Goal: Task Accomplishment & Management: Complete application form

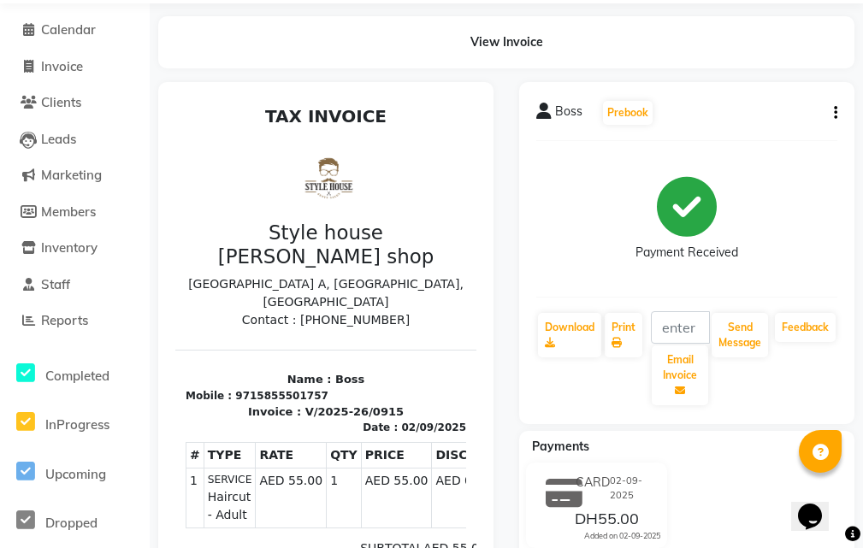
scroll to position [86, 0]
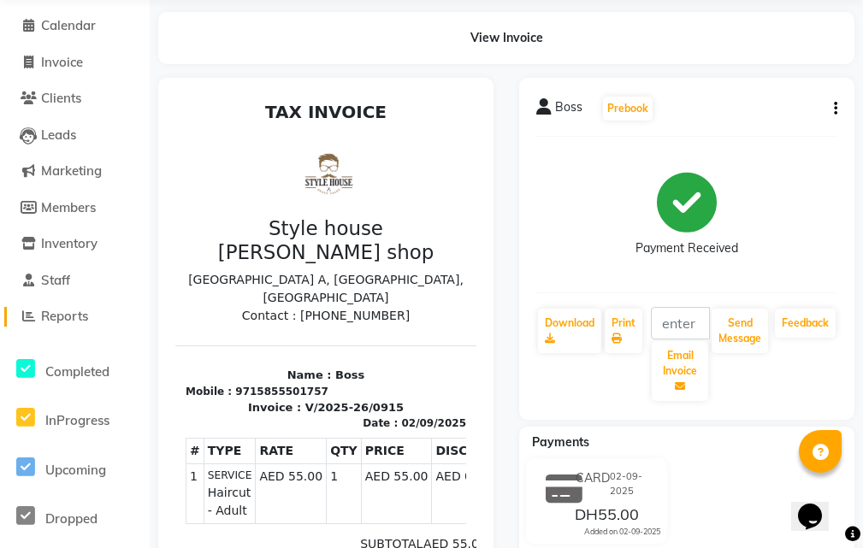
click at [69, 315] on span "Reports" at bounding box center [64, 316] width 47 height 16
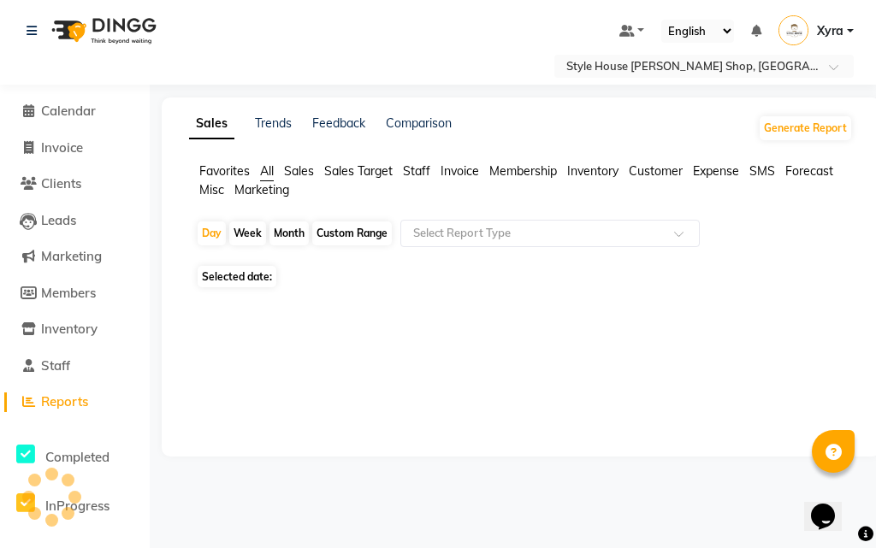
click at [69, 315] on li "Inventory" at bounding box center [75, 329] width 150 height 37
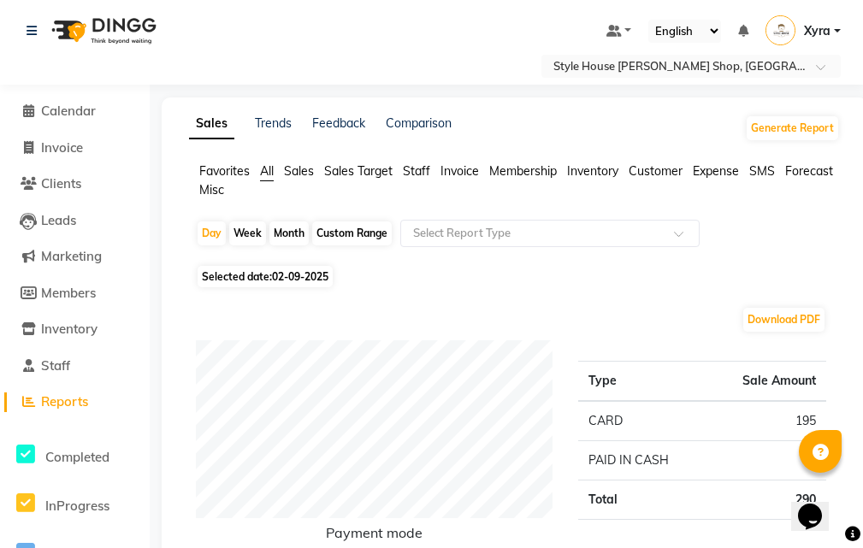
click at [303, 276] on span "02-09-2025" at bounding box center [300, 276] width 56 height 13
select select "9"
select select "2025"
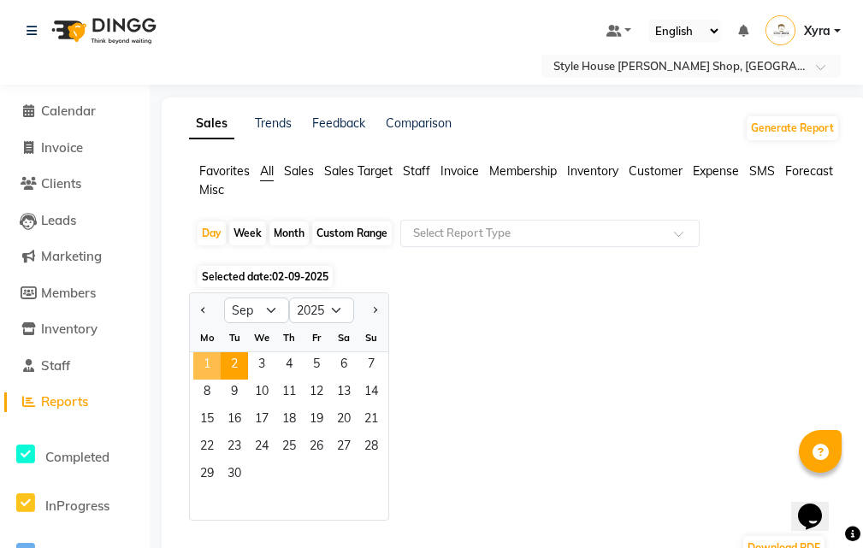
click at [207, 366] on span "1" at bounding box center [206, 365] width 27 height 27
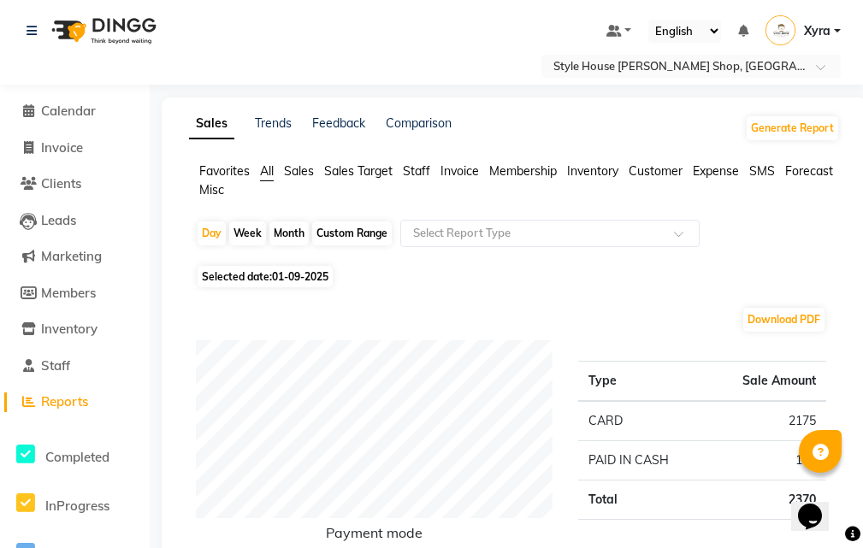
click at [89, 157] on li "Invoice" at bounding box center [75, 148] width 150 height 37
click at [92, 145] on link "Invoice" at bounding box center [74, 149] width 141 height 20
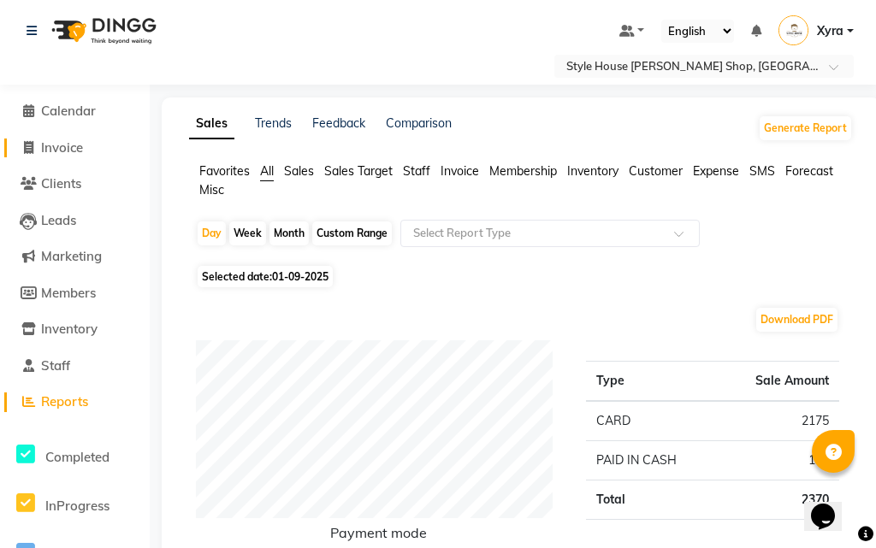
select select "service"
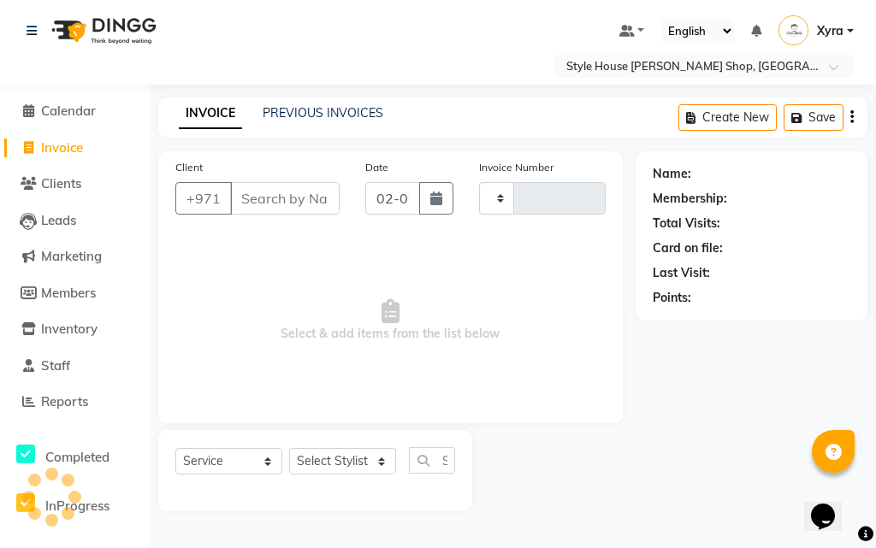
click at [92, 145] on link "Invoice" at bounding box center [74, 149] width 141 height 20
select select "service"
click at [93, 144] on link "Invoice" at bounding box center [74, 149] width 141 height 20
select select "service"
type input "0916"
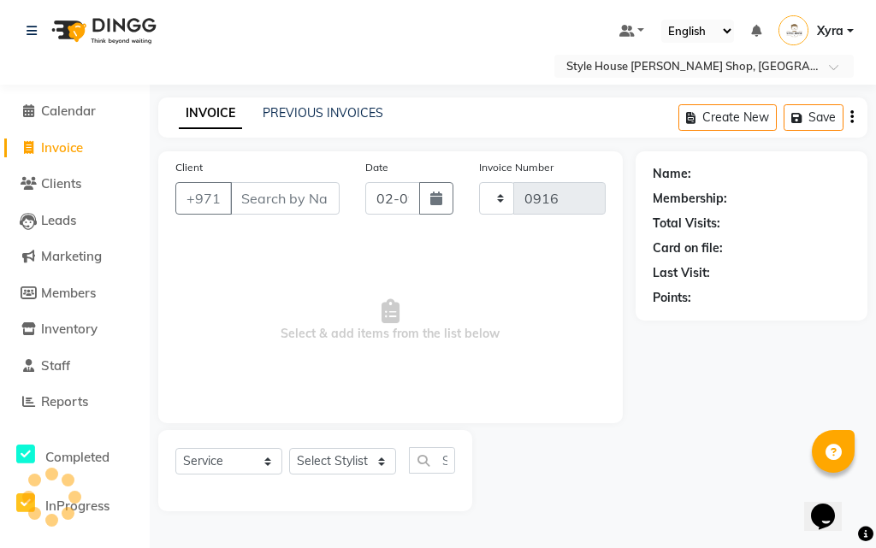
select select "8421"
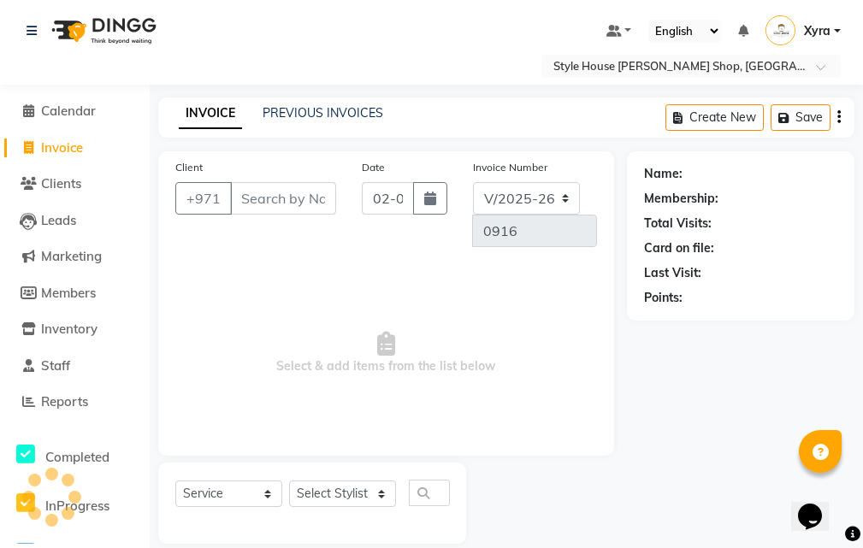
click at [311, 200] on input "Client" at bounding box center [283, 198] width 106 height 32
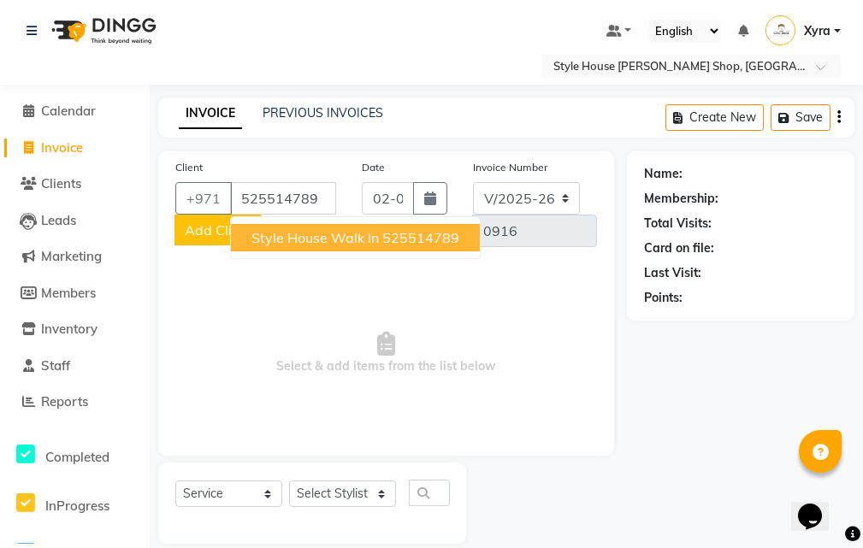
type input "525514789"
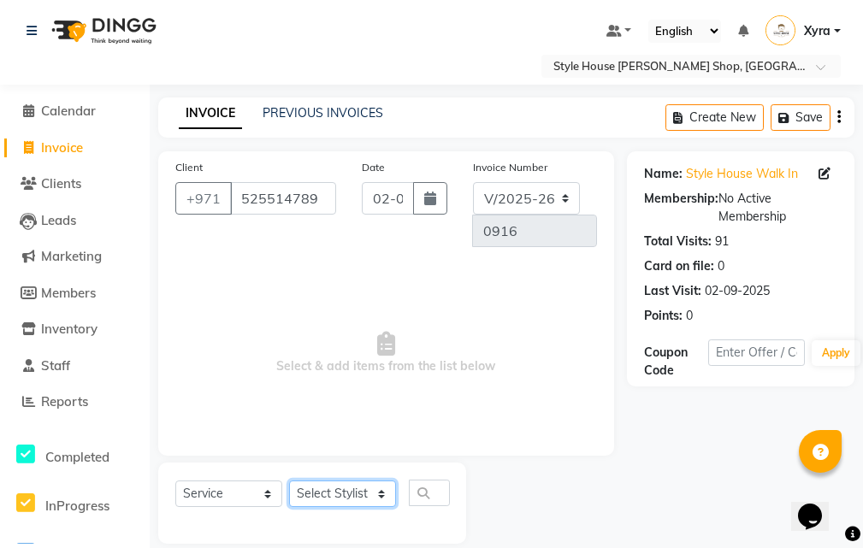
click at [374, 491] on select "Select Stylist [PERSON_NAME] ABDELHANIN [PERSON_NAME] [PERSON_NAME] [PERSON_NAM…" at bounding box center [342, 494] width 107 height 27
select select "83270"
click at [289, 481] on select "Select Stylist [PERSON_NAME] ABDELHANIN [PERSON_NAME] [PERSON_NAME] [PERSON_NAM…" at bounding box center [342, 494] width 107 height 27
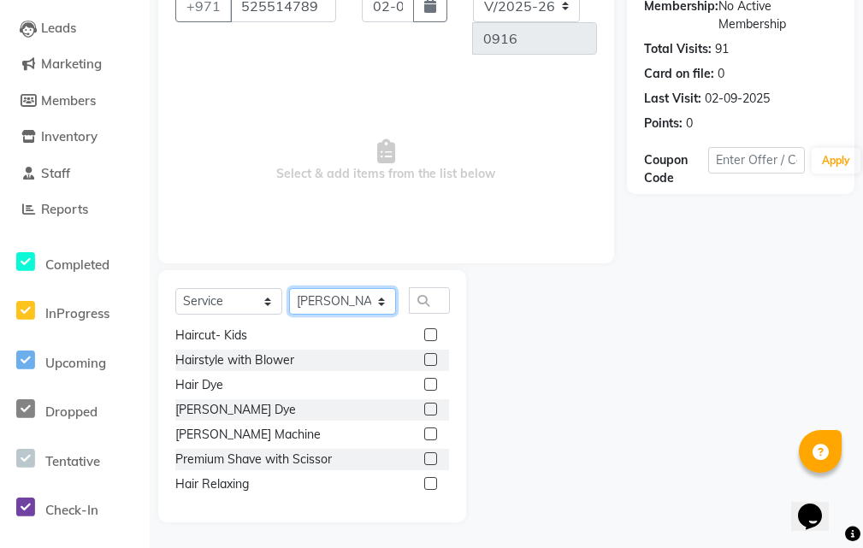
scroll to position [97, 0]
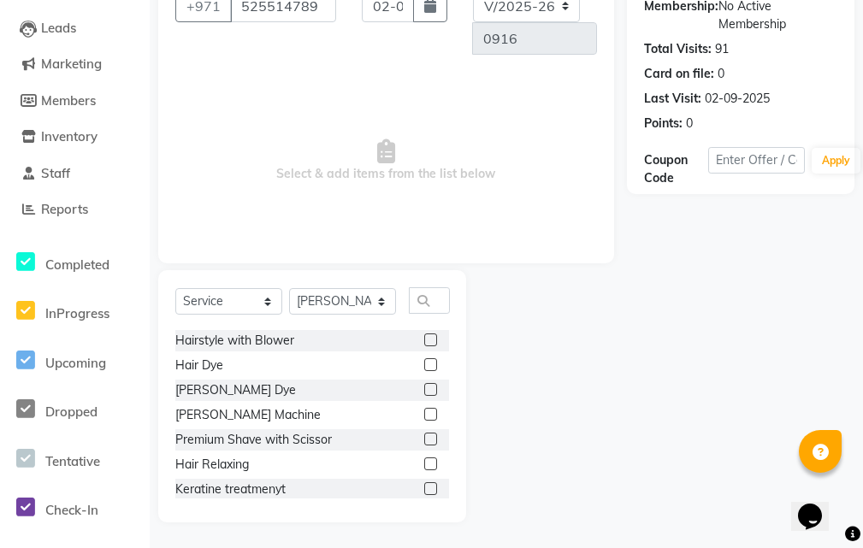
click at [424, 438] on label at bounding box center [430, 439] width 13 height 13
click at [424, 438] on input "checkbox" at bounding box center [429, 439] width 11 height 11
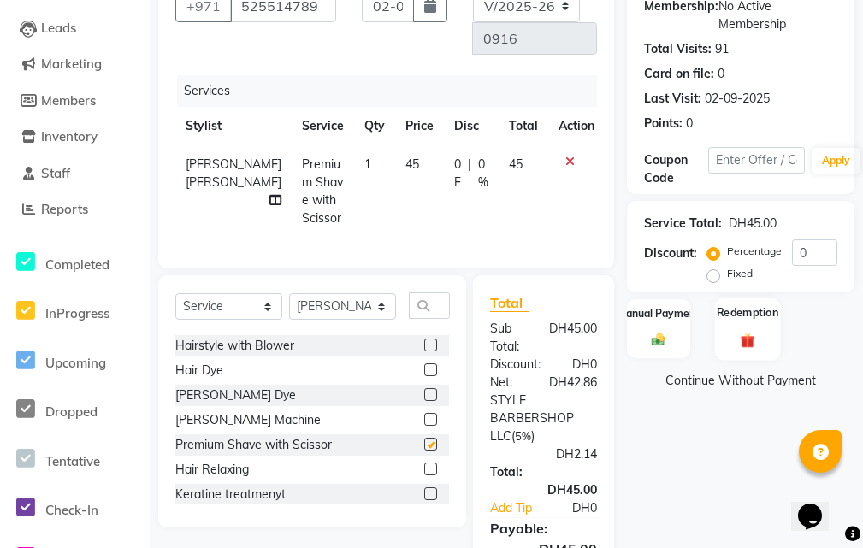
checkbox input "false"
drag, startPoint x: 639, startPoint y: 339, endPoint x: 663, endPoint y: 342, distance: 25.0
click at [645, 339] on div "Manual Payment" at bounding box center [658, 329] width 66 height 62
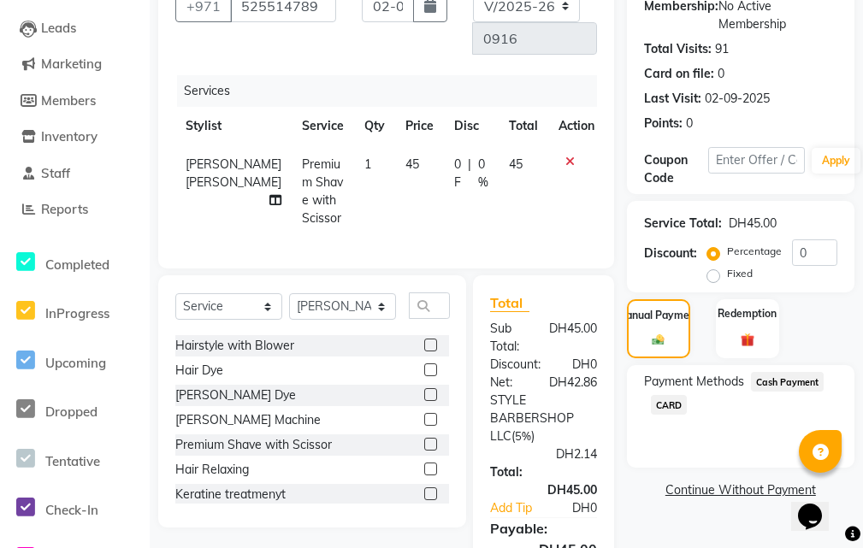
click at [665, 403] on span "CARD" at bounding box center [669, 405] width 37 height 20
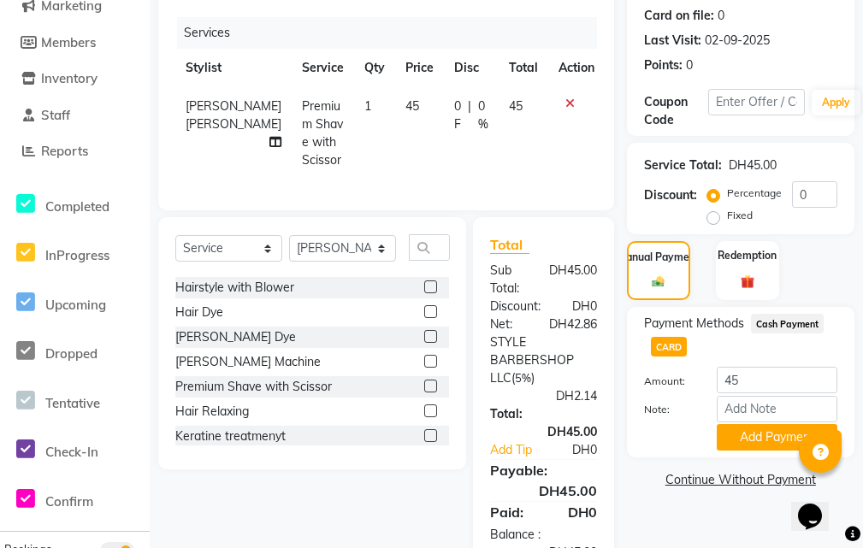
scroll to position [320, 0]
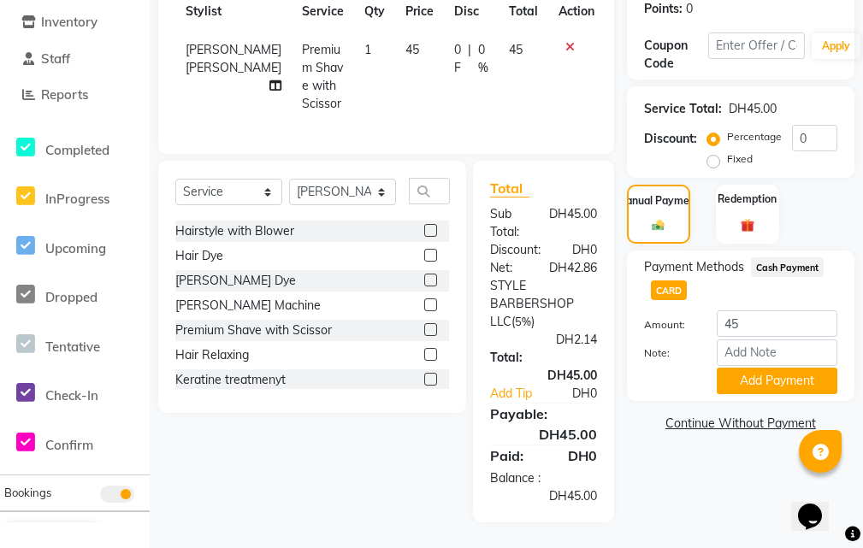
click at [771, 258] on span "Cash Payment" at bounding box center [788, 267] width 74 height 20
click at [785, 368] on button "Add Payment" at bounding box center [776, 381] width 121 height 27
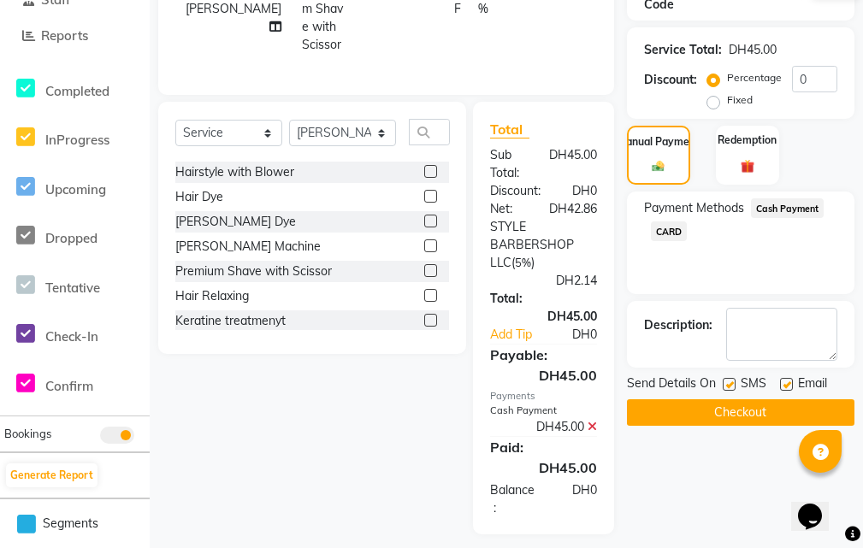
scroll to position [391, 0]
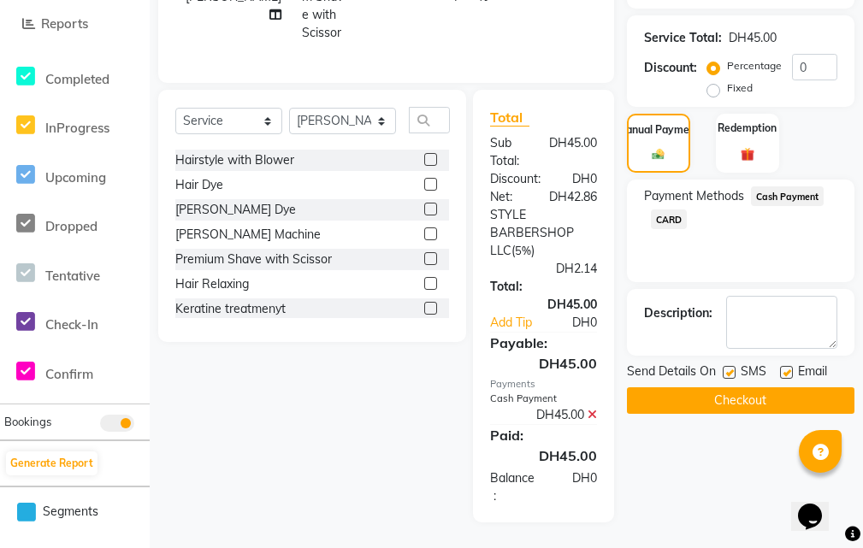
click at [764, 387] on button "Checkout" at bounding box center [740, 400] width 227 height 27
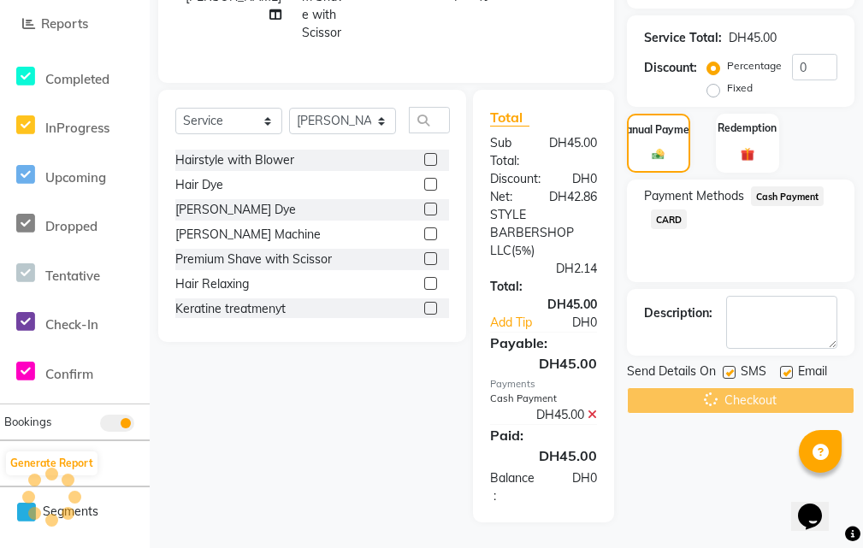
click at [764, 387] on div "Checkout" at bounding box center [740, 400] width 227 height 27
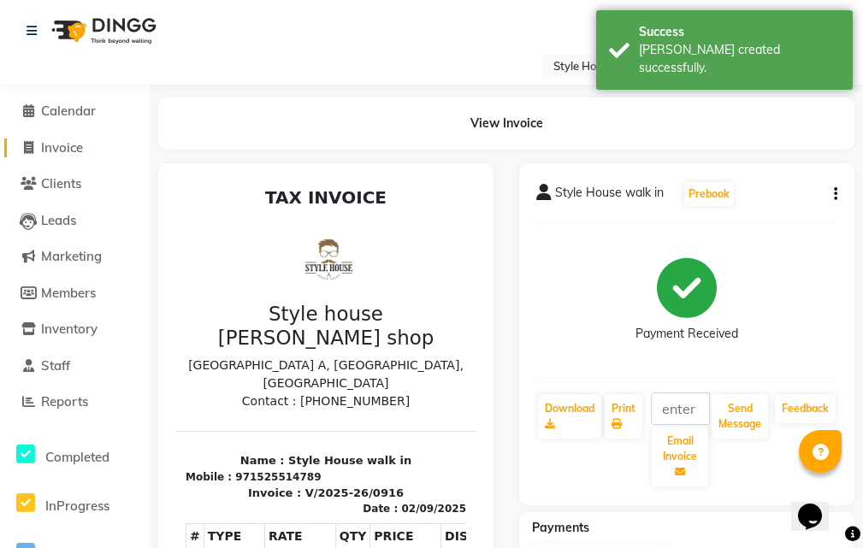
click at [42, 139] on span "Invoice" at bounding box center [62, 147] width 42 height 16
select select "service"
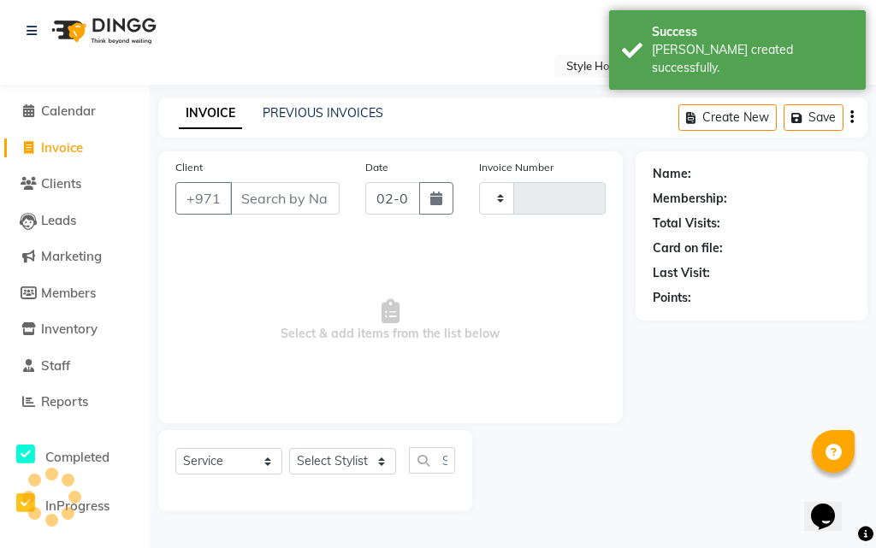
click at [42, 139] on span "Invoice" at bounding box center [62, 147] width 42 height 16
select select "service"
type input "0917"
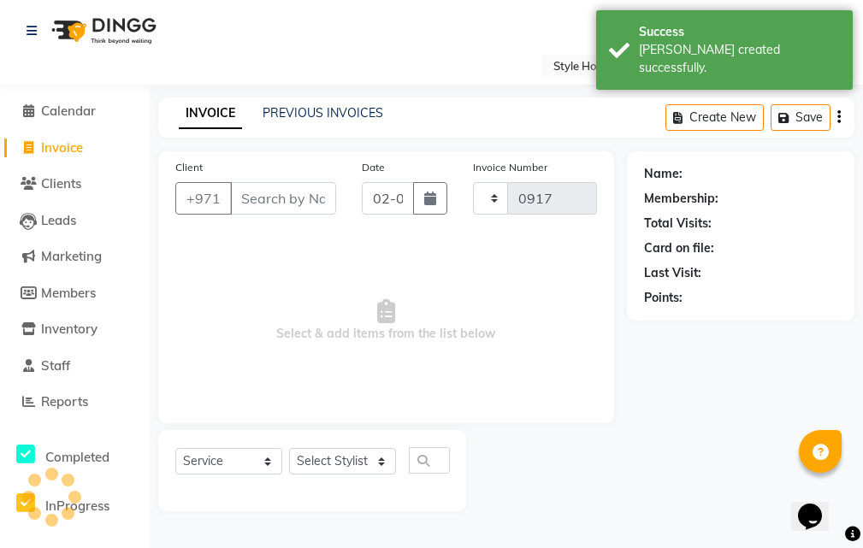
select select "8421"
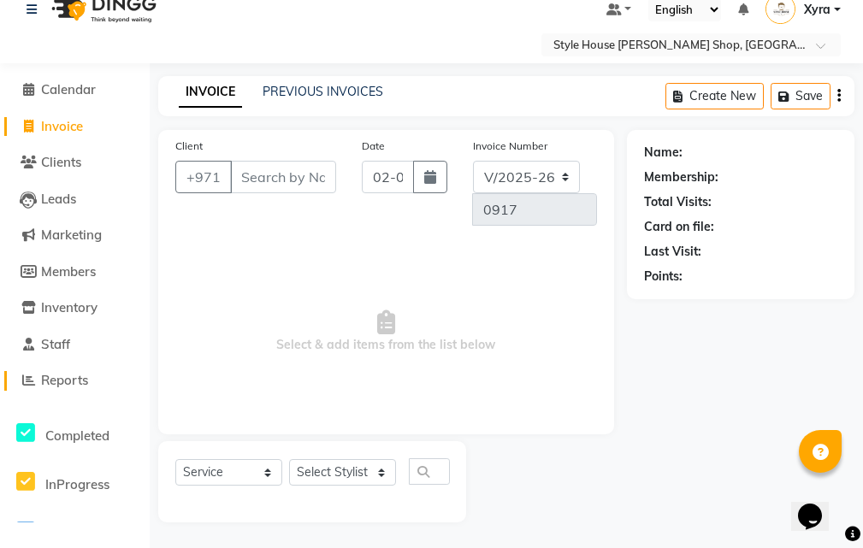
click at [79, 373] on span "Reports" at bounding box center [64, 380] width 47 height 16
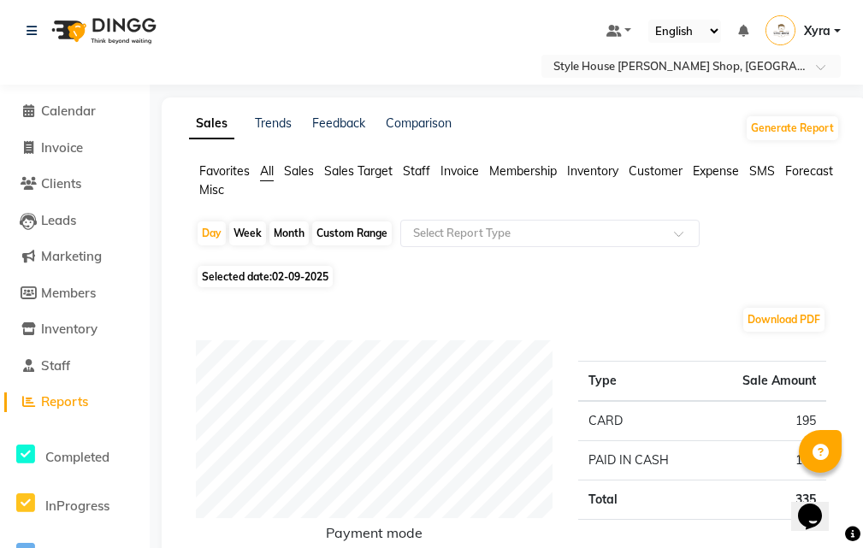
click at [328, 278] on span "02-09-2025" at bounding box center [300, 276] width 56 height 13
select select "9"
select select "2025"
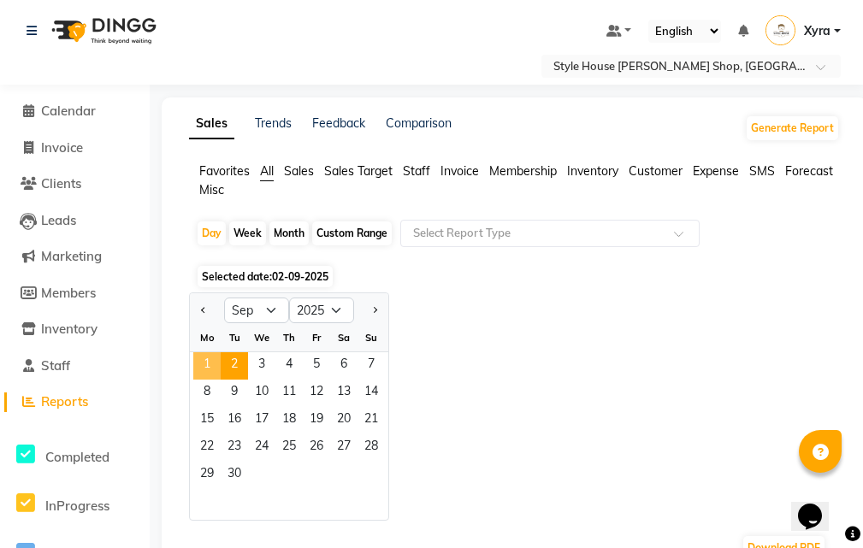
click at [196, 356] on span "1" at bounding box center [206, 365] width 27 height 27
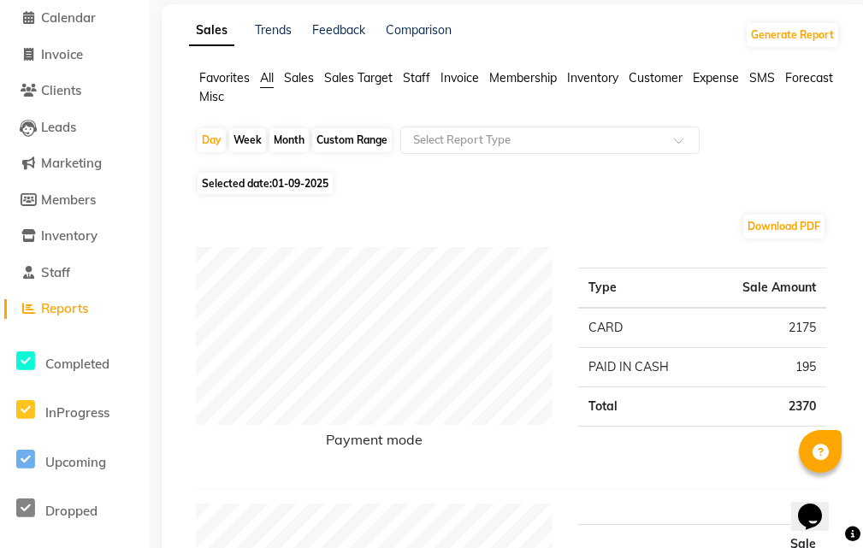
scroll to position [86, 0]
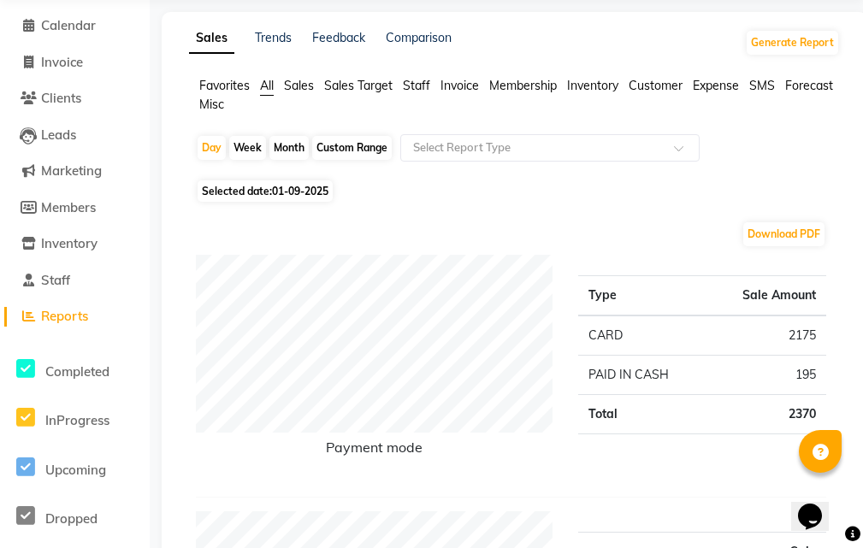
click at [89, 88] on li "Clients" at bounding box center [75, 98] width 150 height 37
click at [88, 95] on link "Clients" at bounding box center [74, 99] width 141 height 20
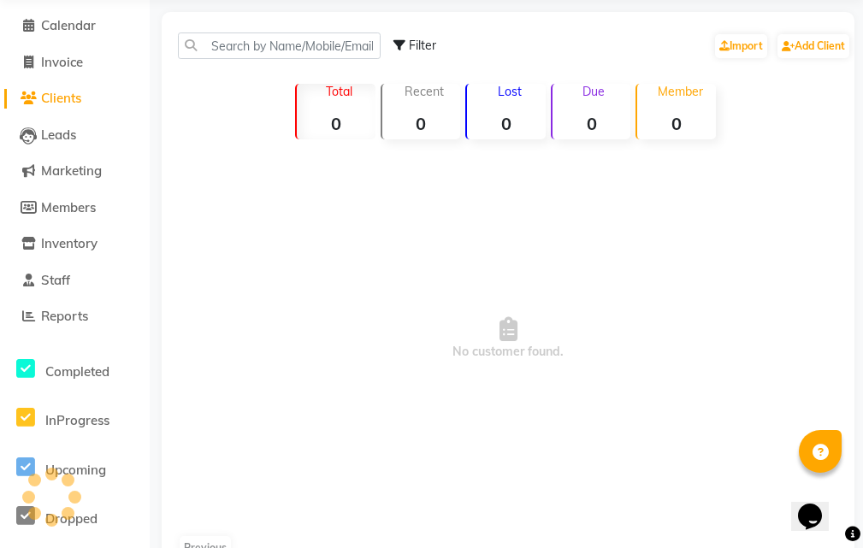
click at [88, 95] on link "Clients" at bounding box center [74, 99] width 141 height 20
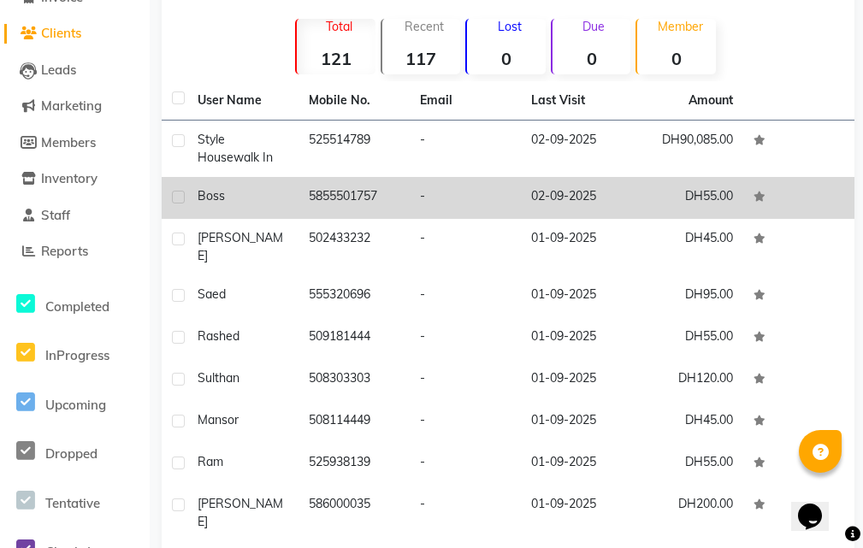
scroll to position [230, 0]
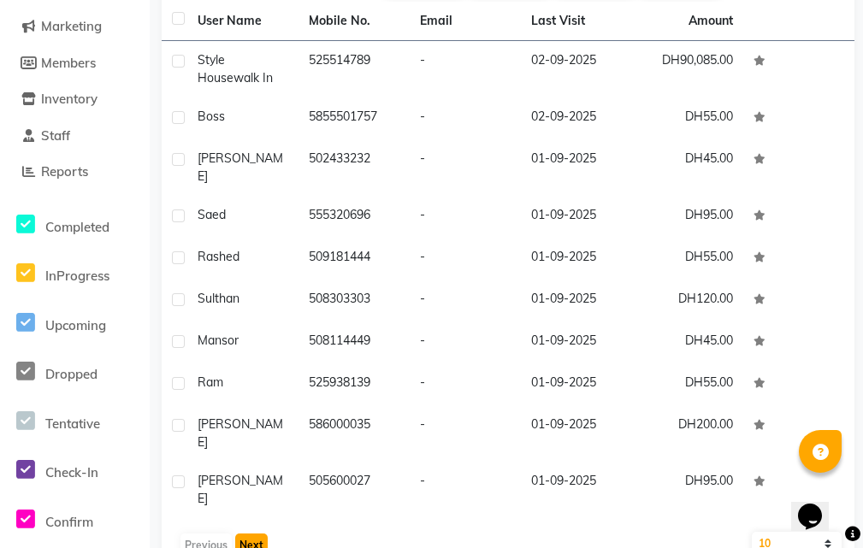
click at [265, 534] on button "Next" at bounding box center [251, 546] width 32 height 24
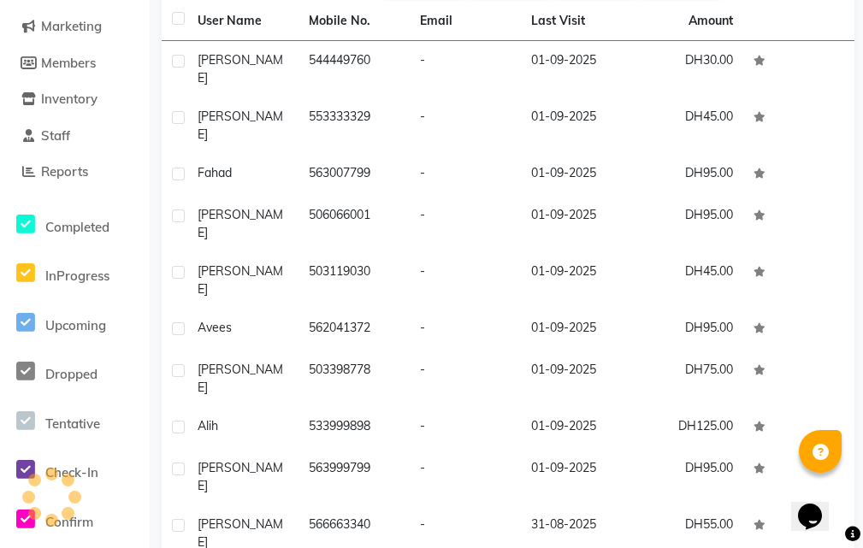
scroll to position [215, 0]
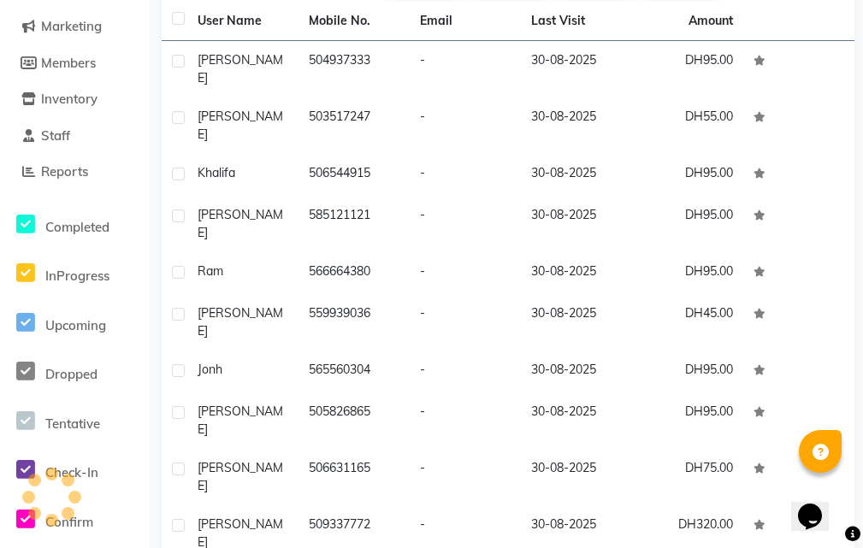
scroll to position [215, 0]
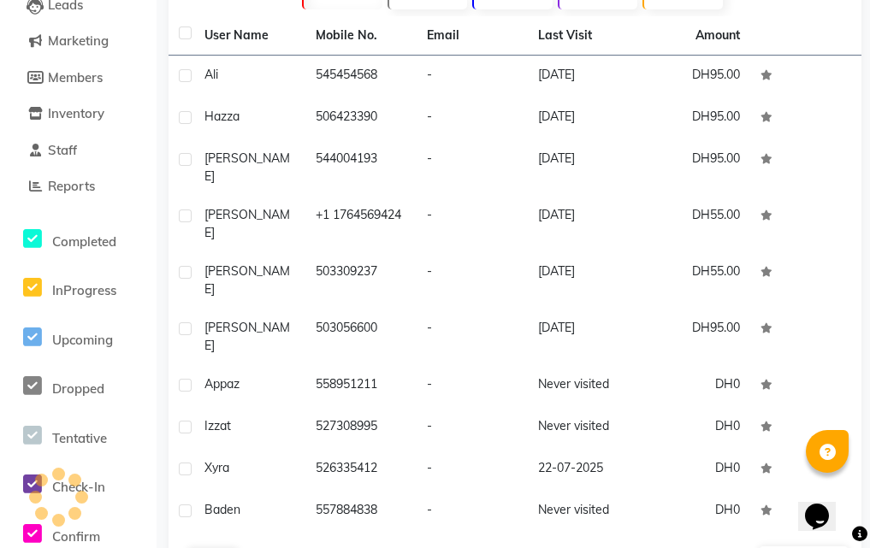
scroll to position [88, 0]
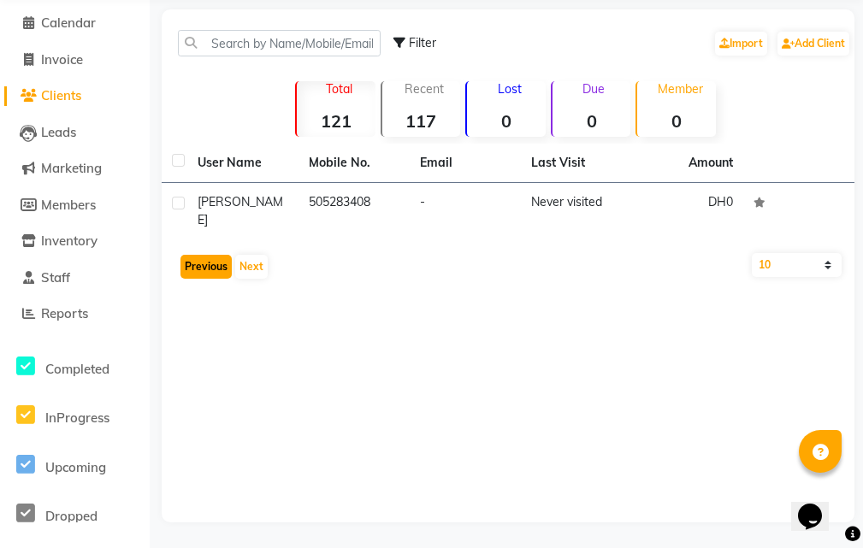
click at [202, 255] on button "Previous" at bounding box center [205, 267] width 51 height 24
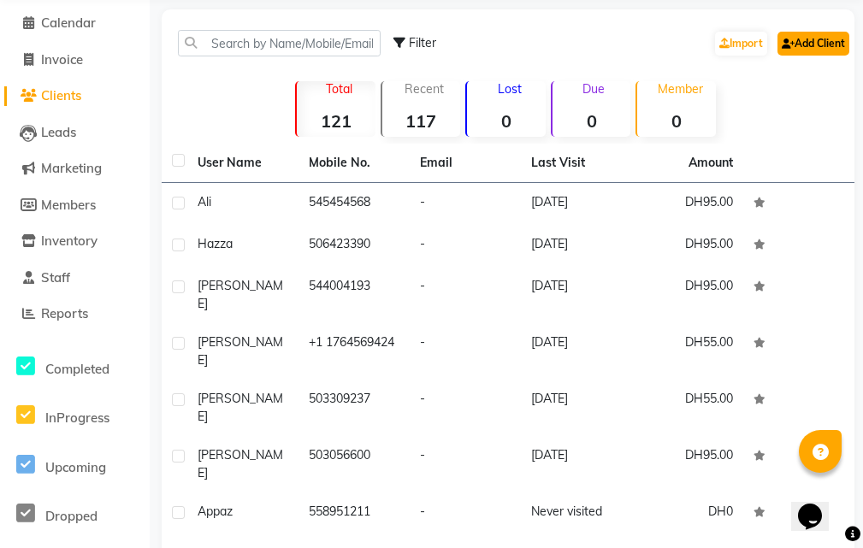
click at [827, 49] on link "Add Client" at bounding box center [813, 44] width 72 height 24
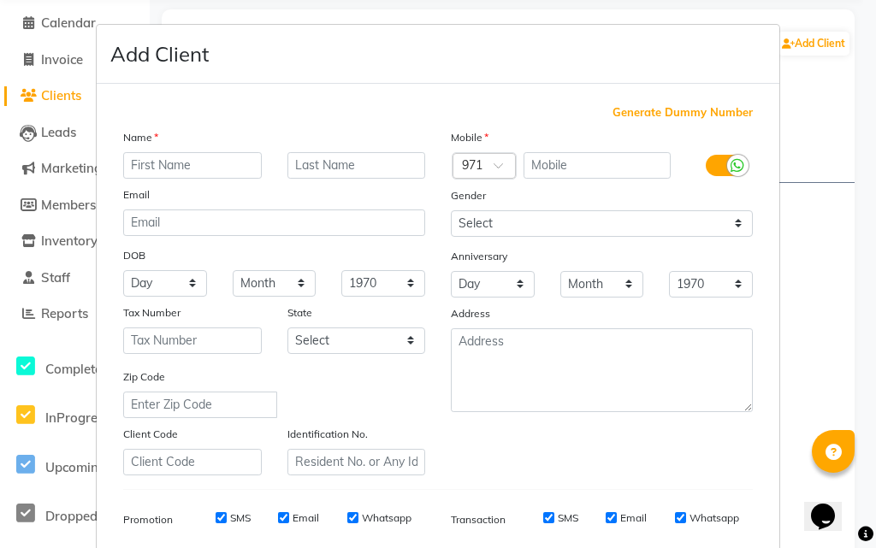
click at [214, 168] on input "text" at bounding box center [192, 165] width 139 height 27
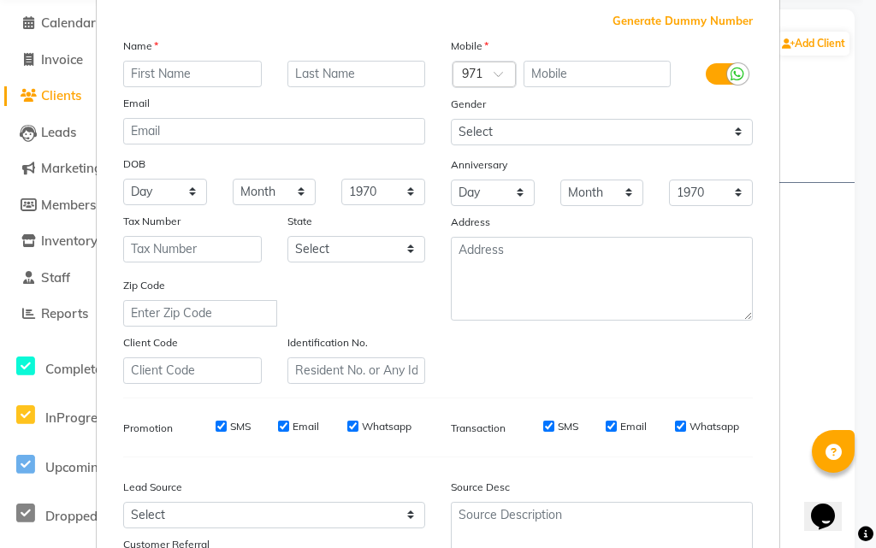
scroll to position [119, 0]
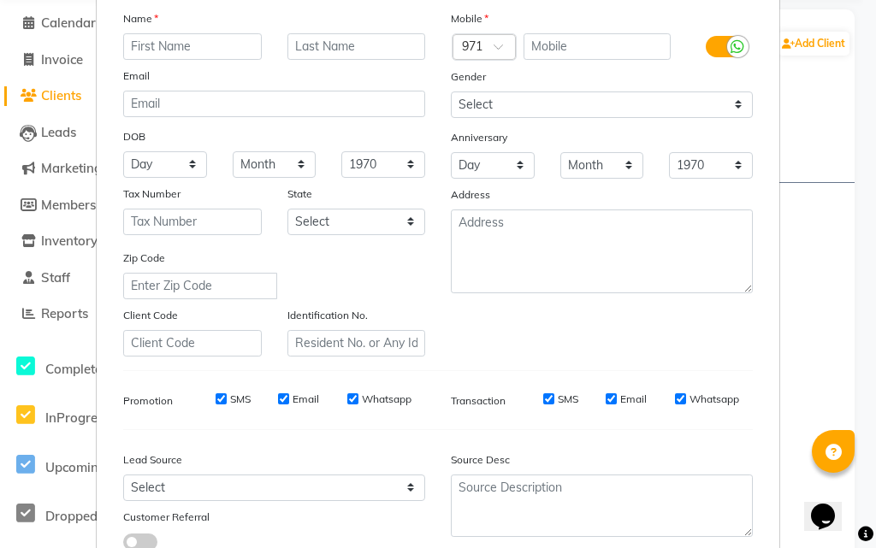
drag, startPoint x: 722, startPoint y: 512, endPoint x: 17, endPoint y: 520, distance: 704.6
click at [17, 520] on ngb-modal-window "Add Client Generate Dummy Number Name Email DOB Day 01 02 03 04 05 06 07 08 09 …" at bounding box center [438, 274] width 876 height 548
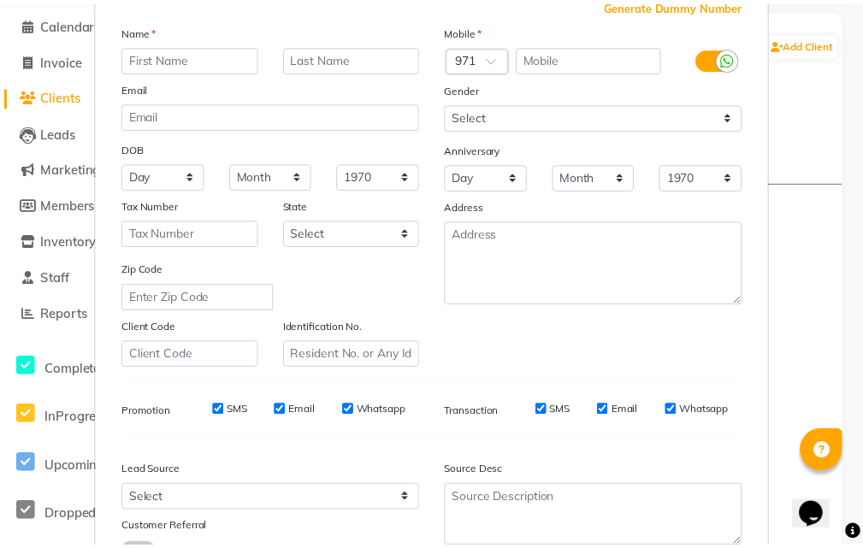
scroll to position [241, 0]
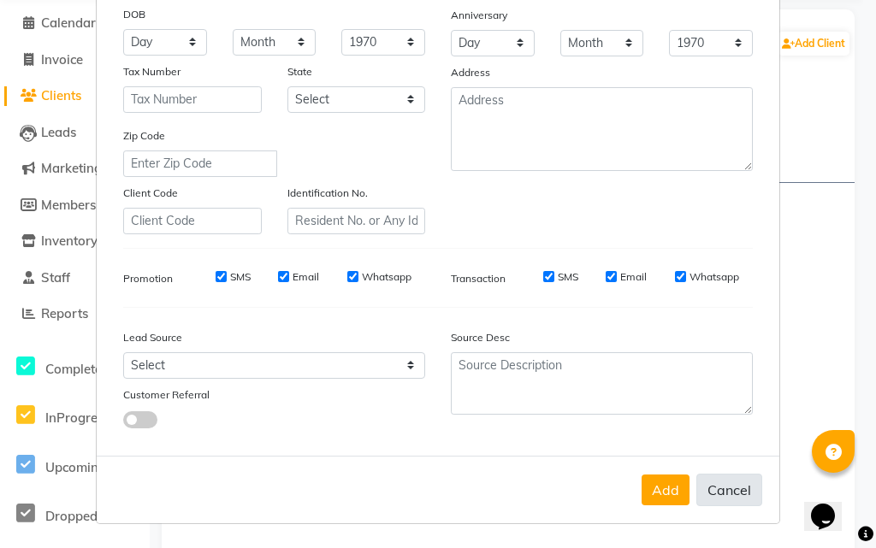
click at [734, 487] on button "Cancel" at bounding box center [729, 490] width 66 height 32
select select
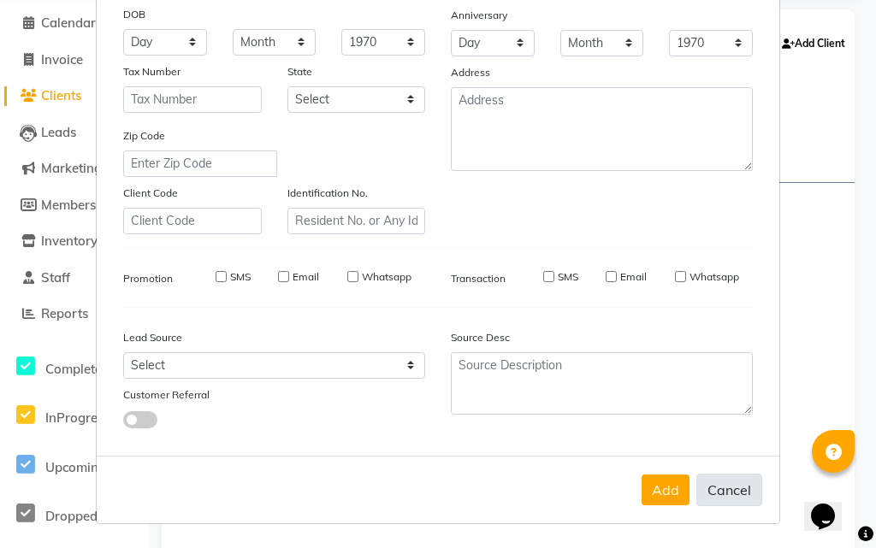
select select
checkbox input "false"
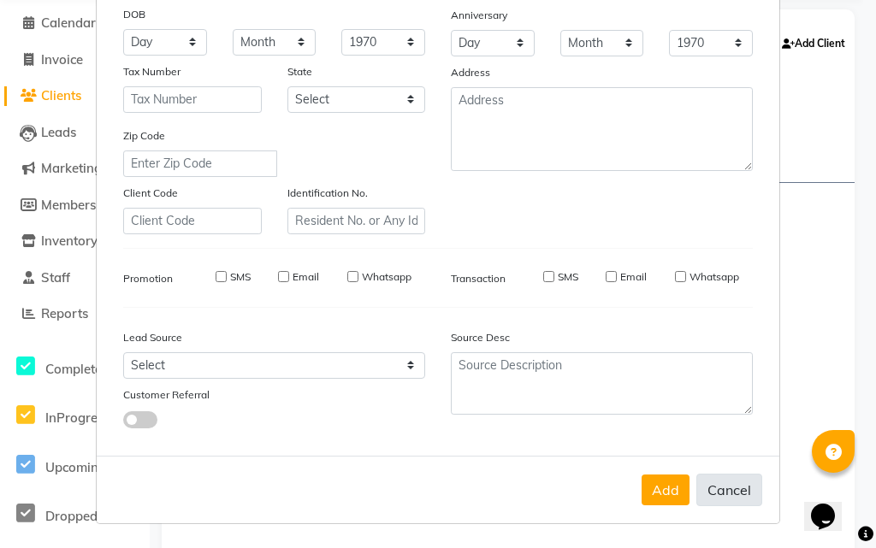
checkbox input "false"
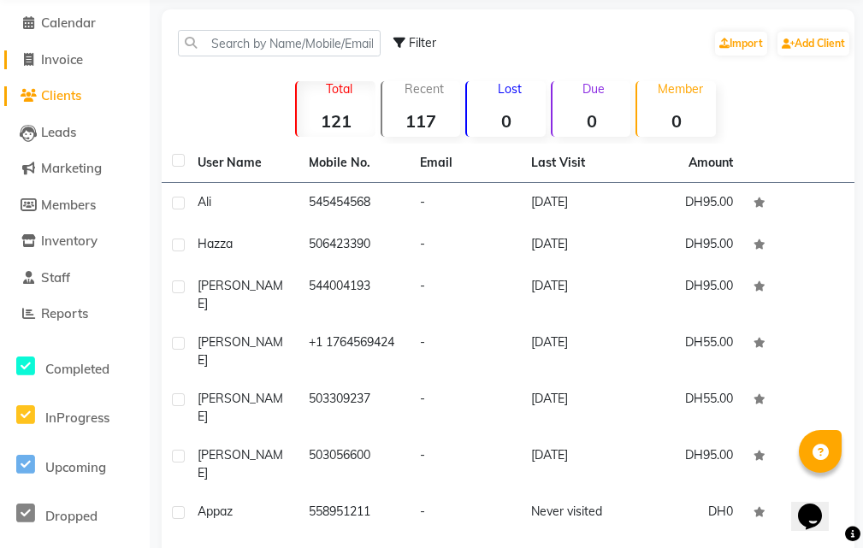
click at [83, 56] on span "Invoice" at bounding box center [62, 59] width 42 height 16
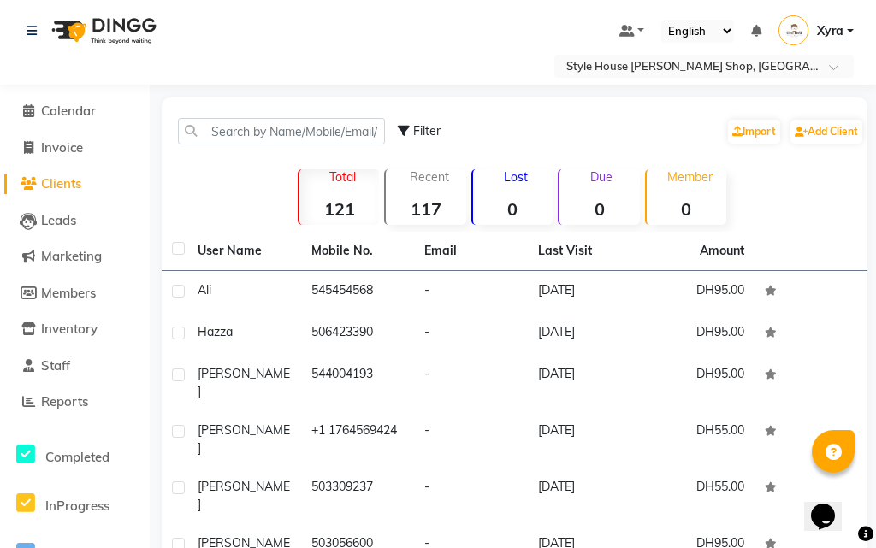
select select "service"
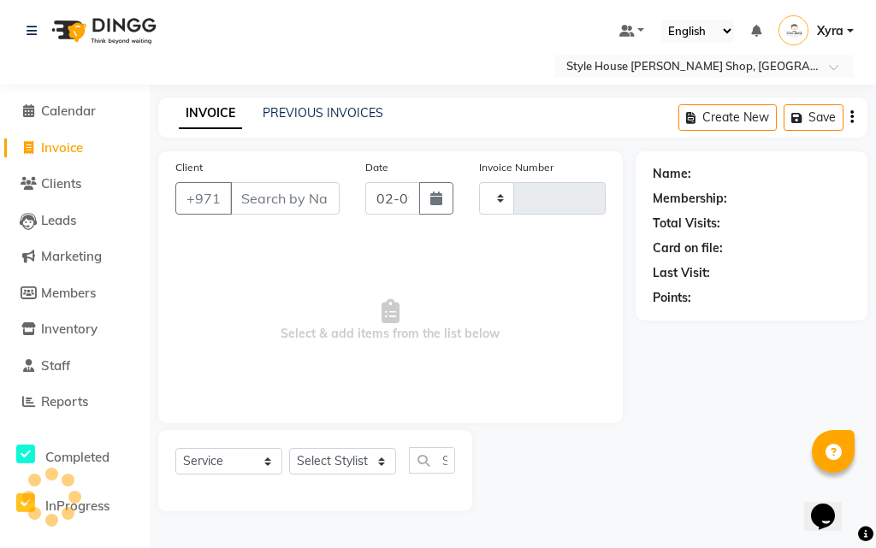
type input "0917"
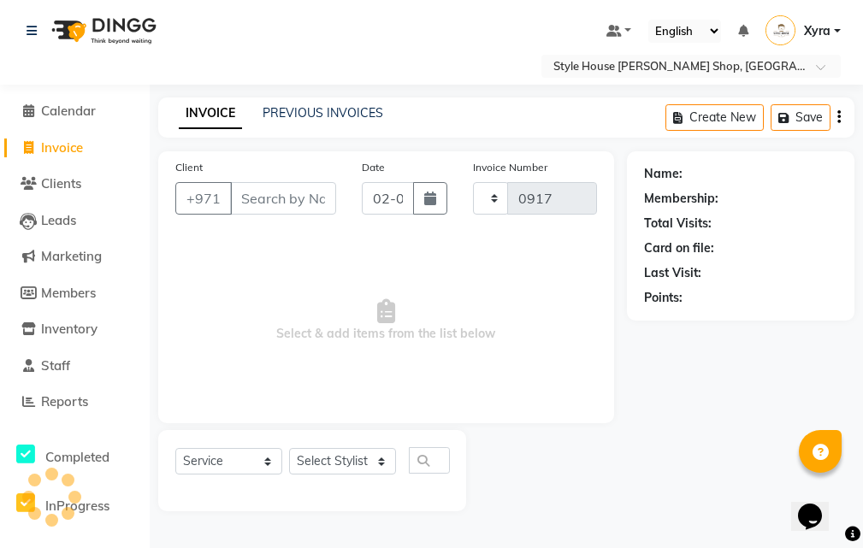
select select "8421"
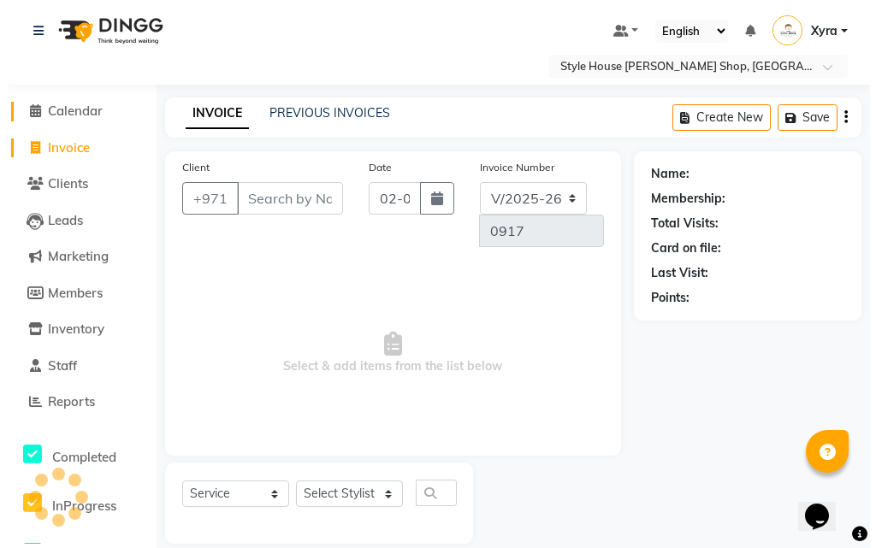
scroll to position [21, 0]
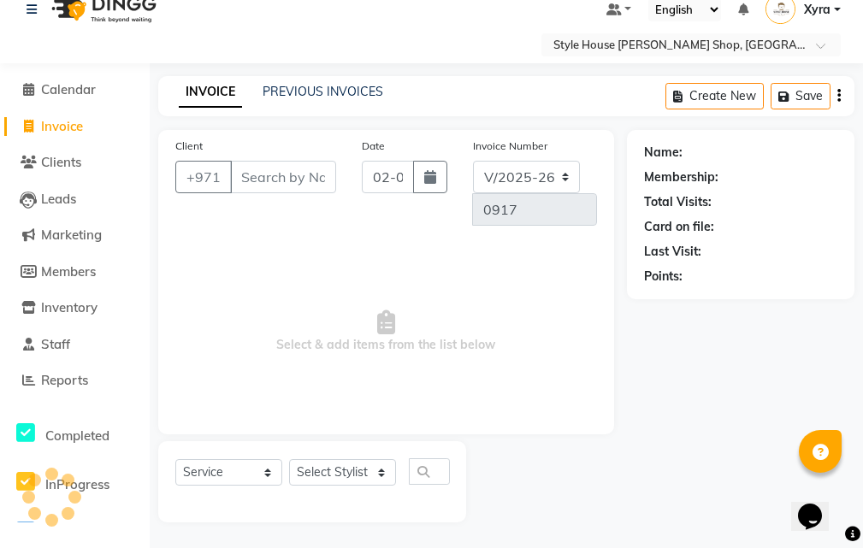
click at [296, 179] on input "Client" at bounding box center [283, 177] width 106 height 32
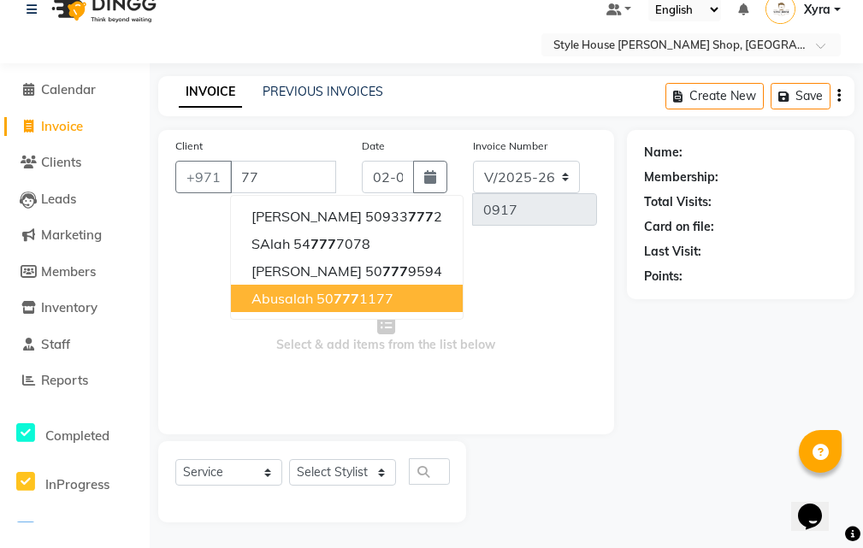
type input "7"
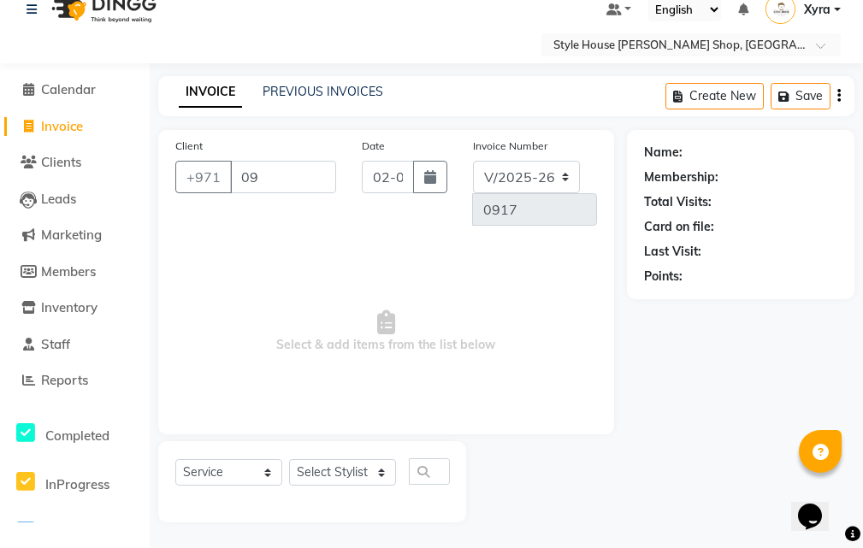
type input "0"
type input "509666056"
click at [244, 210] on span "Add Client" at bounding box center [219, 208] width 68 height 17
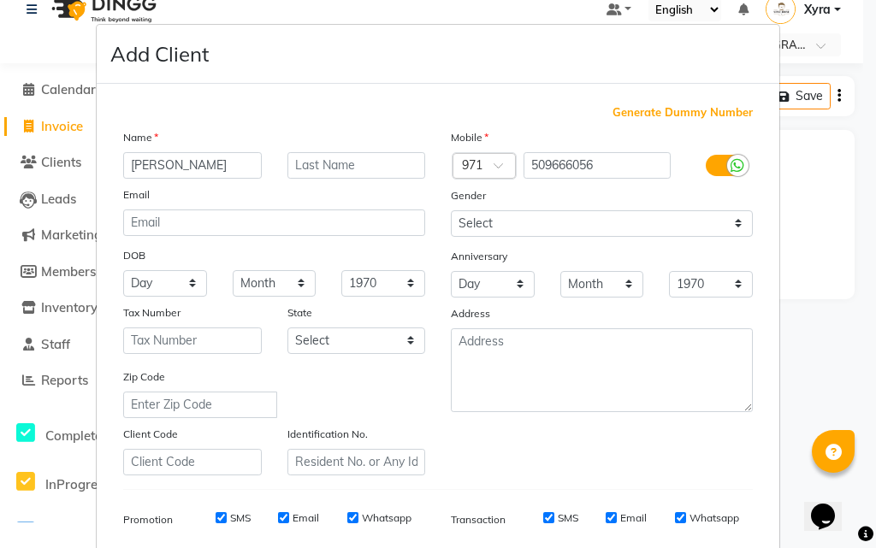
type input "[PERSON_NAME]"
click at [540, 244] on div "Anniversary" at bounding box center [601, 257] width 327 height 27
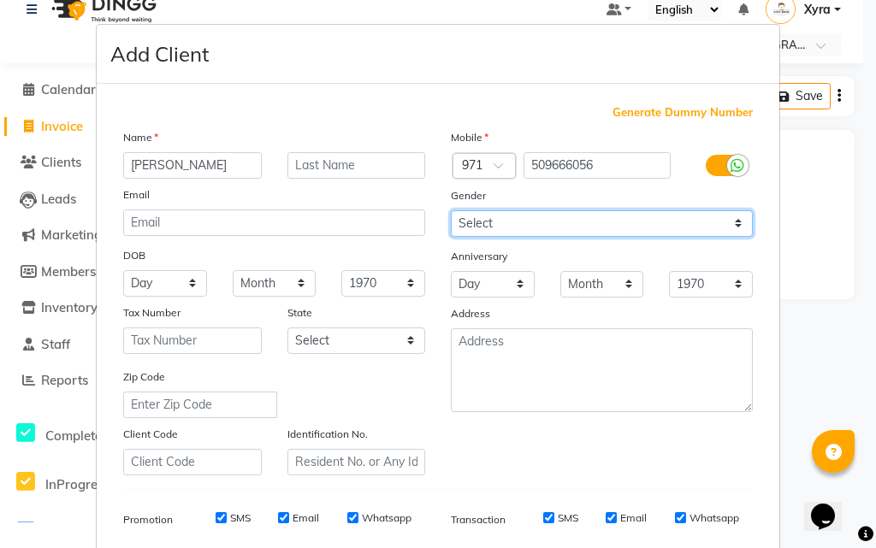
click at [533, 235] on select "Select [DEMOGRAPHIC_DATA] [DEMOGRAPHIC_DATA] Other Prefer Not To Say" at bounding box center [602, 223] width 302 height 27
select select "[DEMOGRAPHIC_DATA]"
click at [451, 210] on select "Select [DEMOGRAPHIC_DATA] [DEMOGRAPHIC_DATA] Other Prefer Not To Say" at bounding box center [602, 223] width 302 height 27
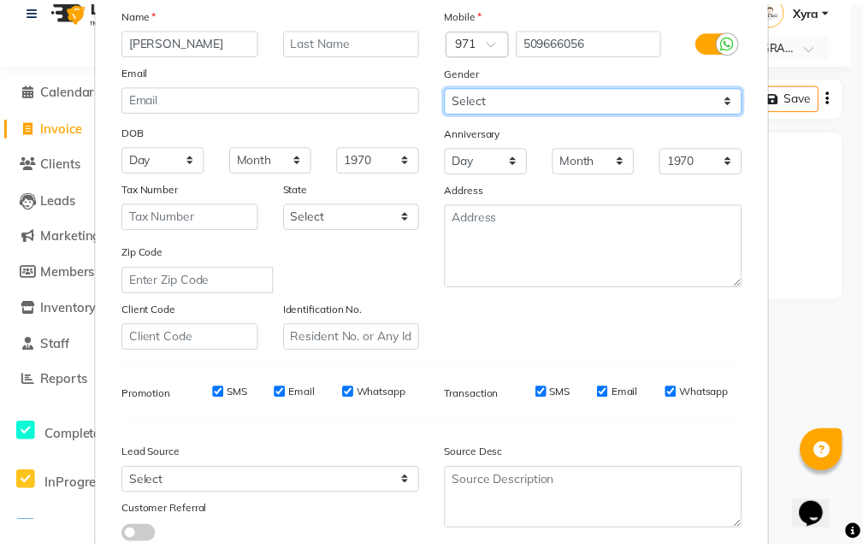
scroll to position [241, 0]
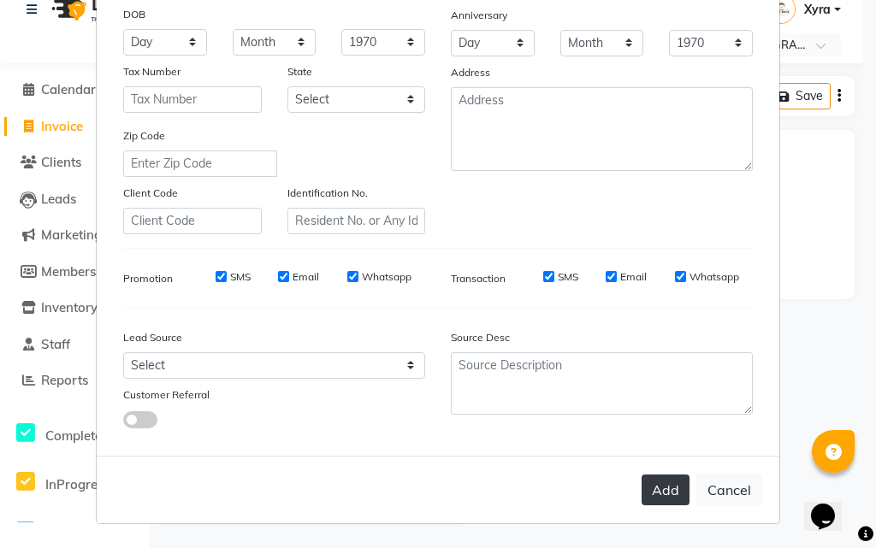
click at [658, 481] on button "Add" at bounding box center [665, 490] width 48 height 31
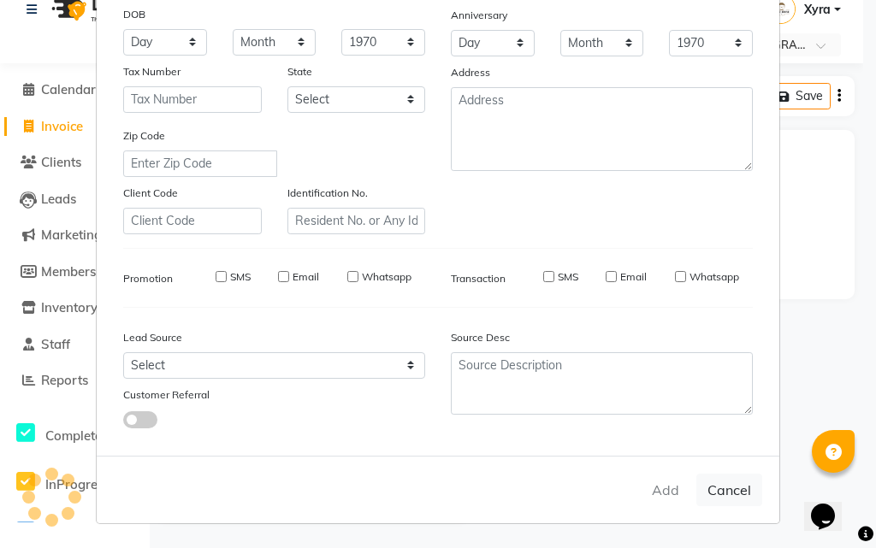
select select
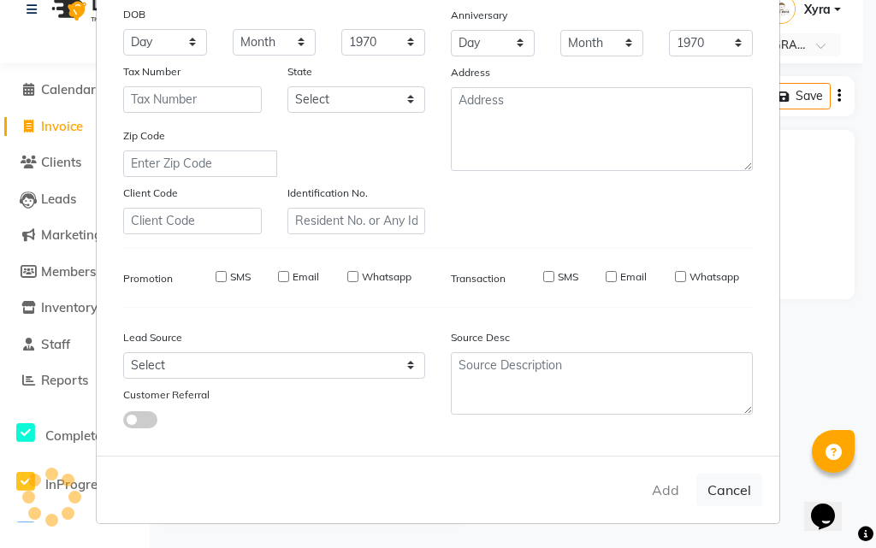
select select
checkbox input "false"
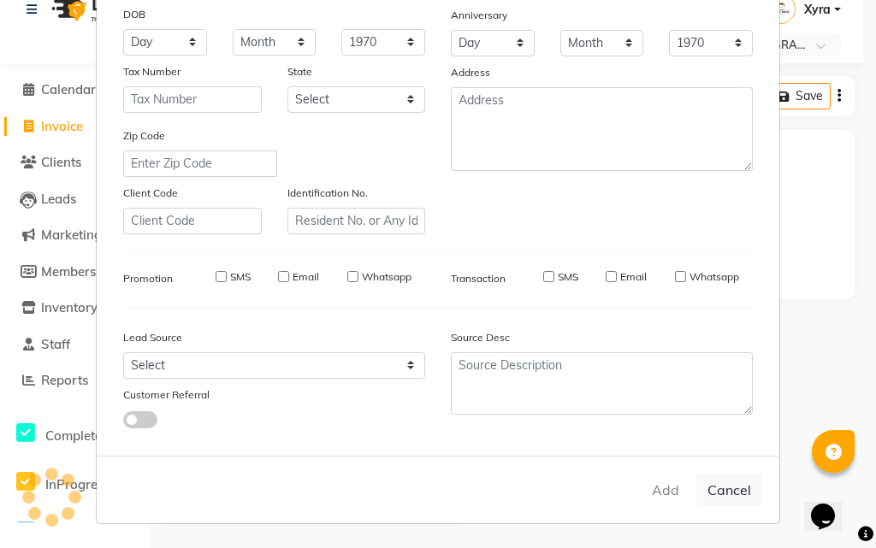
checkbox input "false"
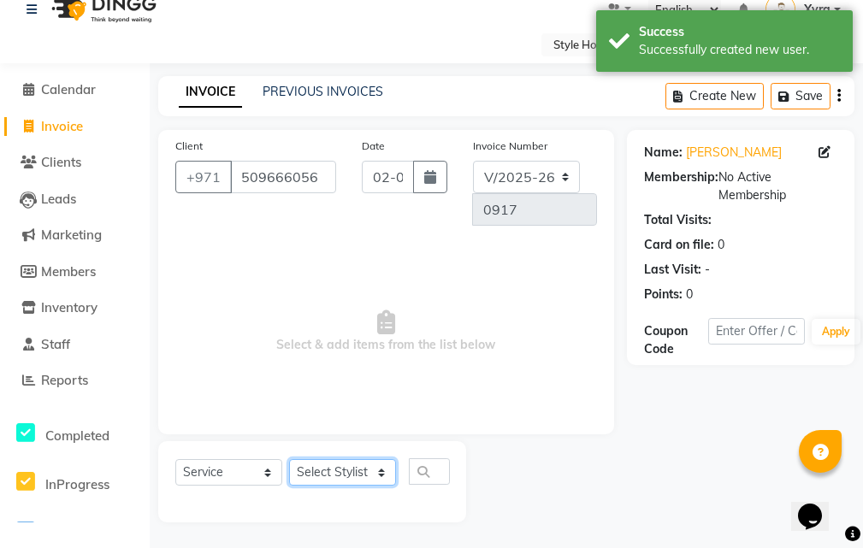
click at [341, 478] on select "Select Stylist [PERSON_NAME] ABDELHANIN [PERSON_NAME] [PERSON_NAME] [PERSON_NAM…" at bounding box center [342, 472] width 107 height 27
select select "83271"
click at [289, 459] on select "Select Stylist [PERSON_NAME] ABDELHANIN [PERSON_NAME] [PERSON_NAME] [PERSON_NAM…" at bounding box center [342, 472] width 107 height 27
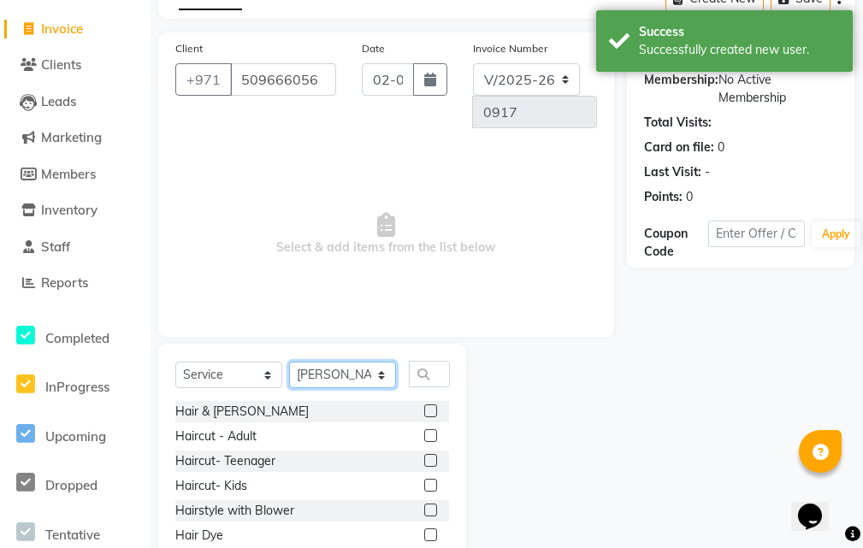
scroll to position [192, 0]
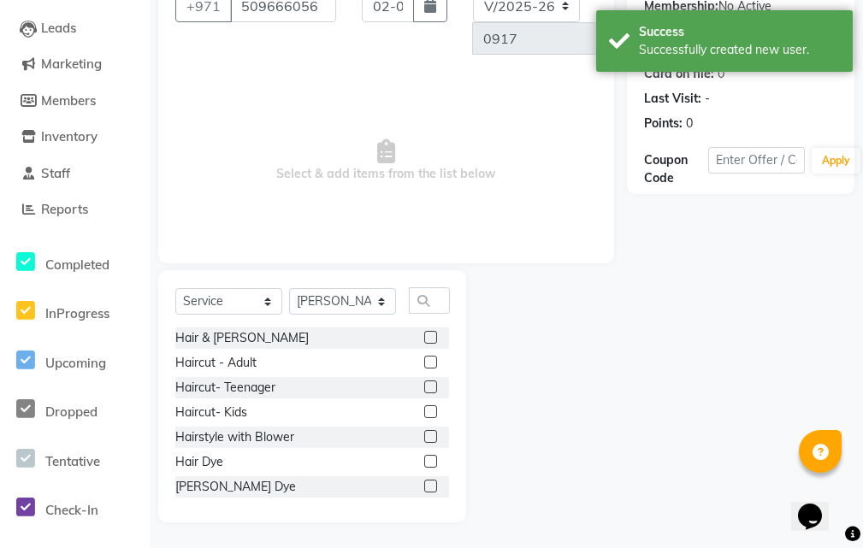
click at [424, 334] on label at bounding box center [430, 337] width 13 height 13
click at [424, 334] on input "checkbox" at bounding box center [429, 338] width 11 height 11
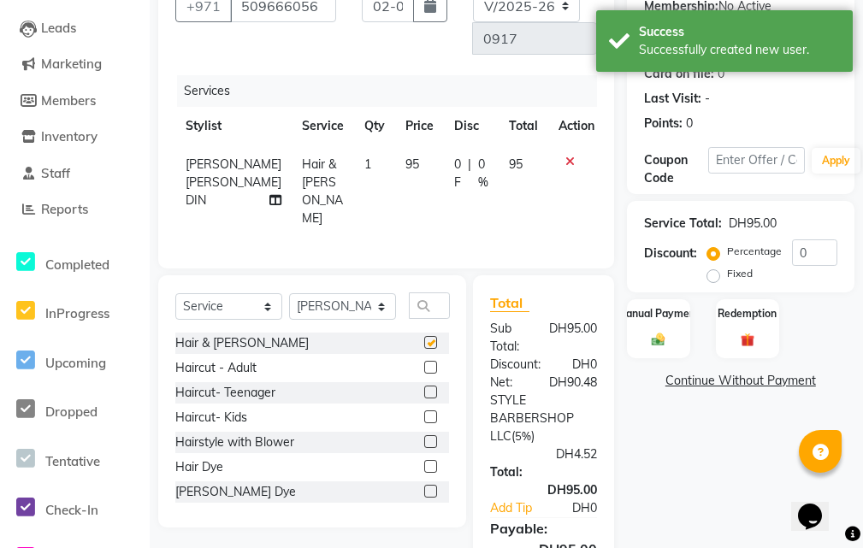
checkbox input "false"
click at [650, 344] on img at bounding box center [657, 340] width 23 height 16
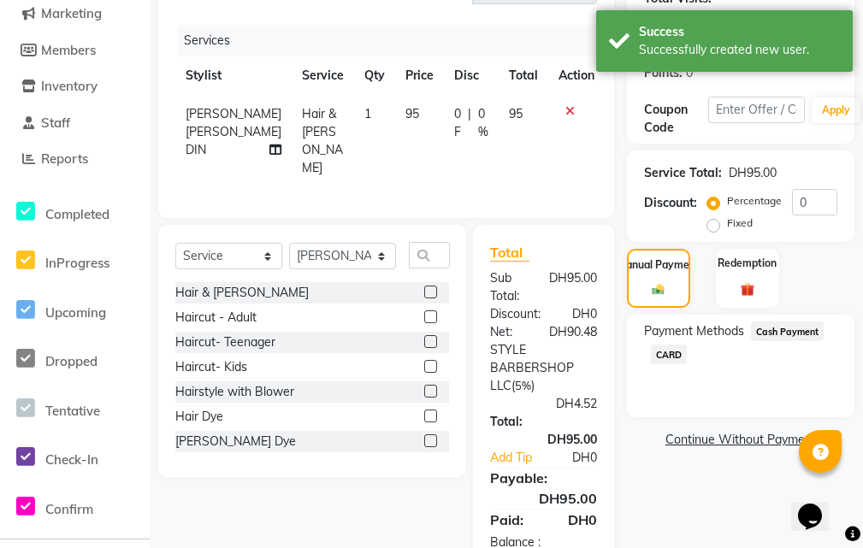
scroll to position [320, 0]
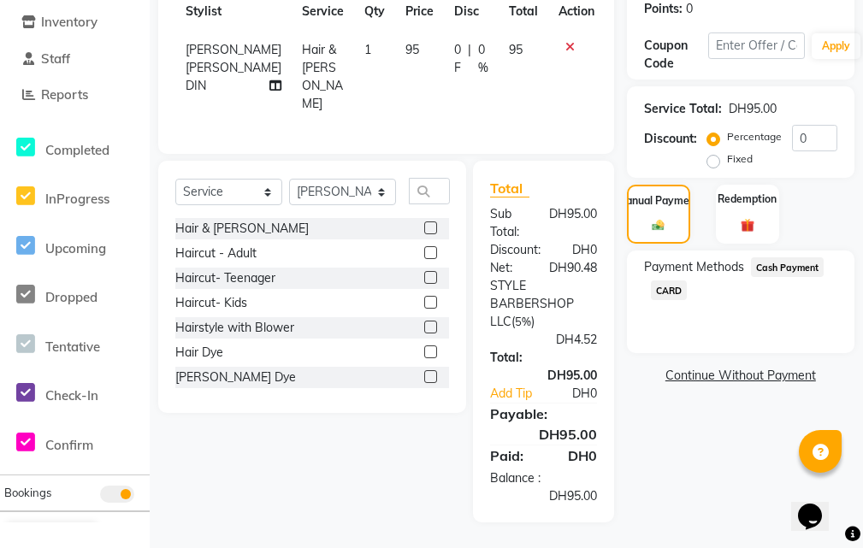
click at [660, 282] on span "CARD" at bounding box center [669, 290] width 37 height 20
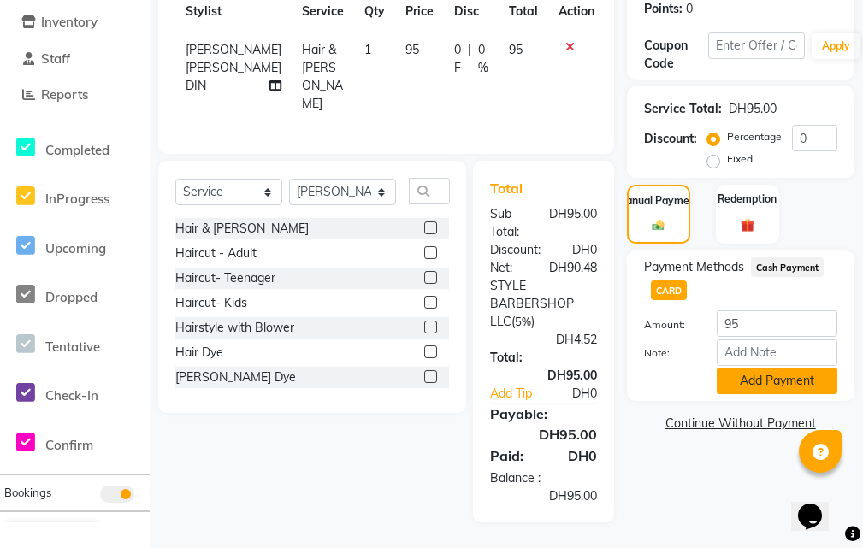
click at [778, 372] on button "Add Payment" at bounding box center [776, 381] width 121 height 27
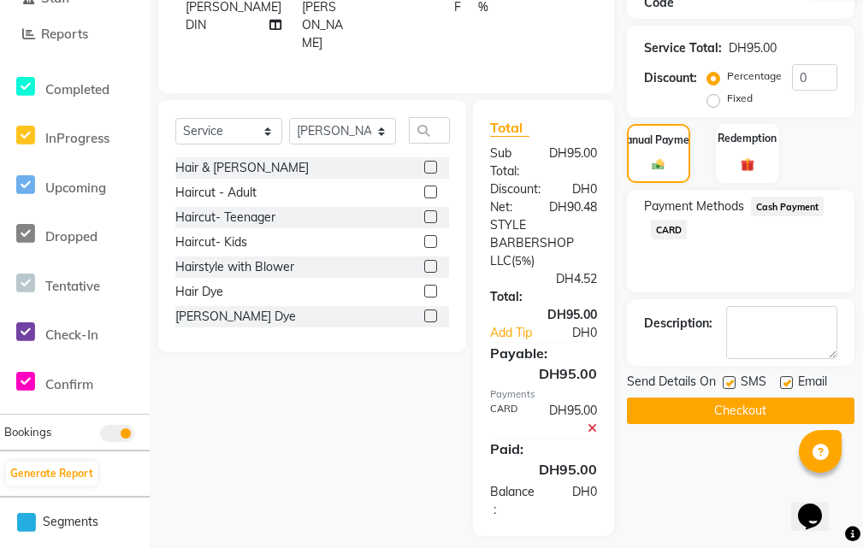
scroll to position [394, 0]
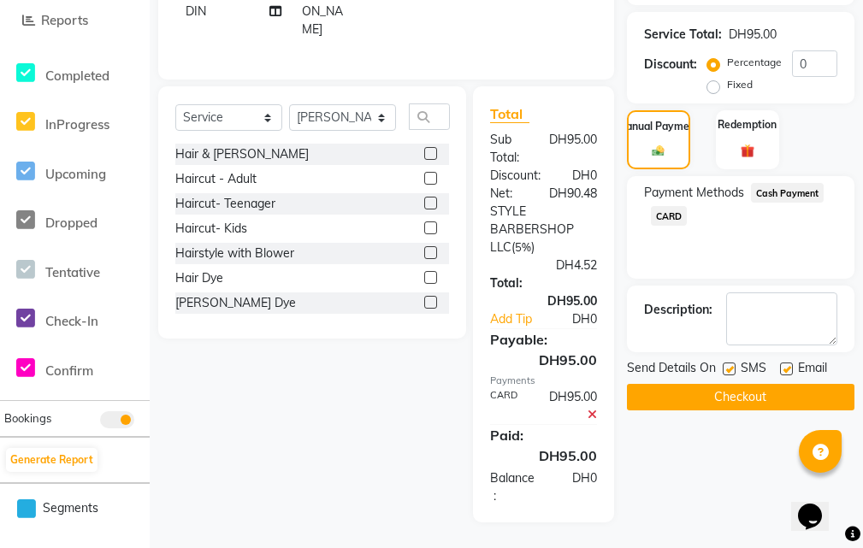
click at [745, 384] on button "Checkout" at bounding box center [740, 397] width 227 height 27
click at [744, 384] on div "Checkout" at bounding box center [740, 397] width 227 height 27
